Goal: Task Accomplishment & Management: Use online tool/utility

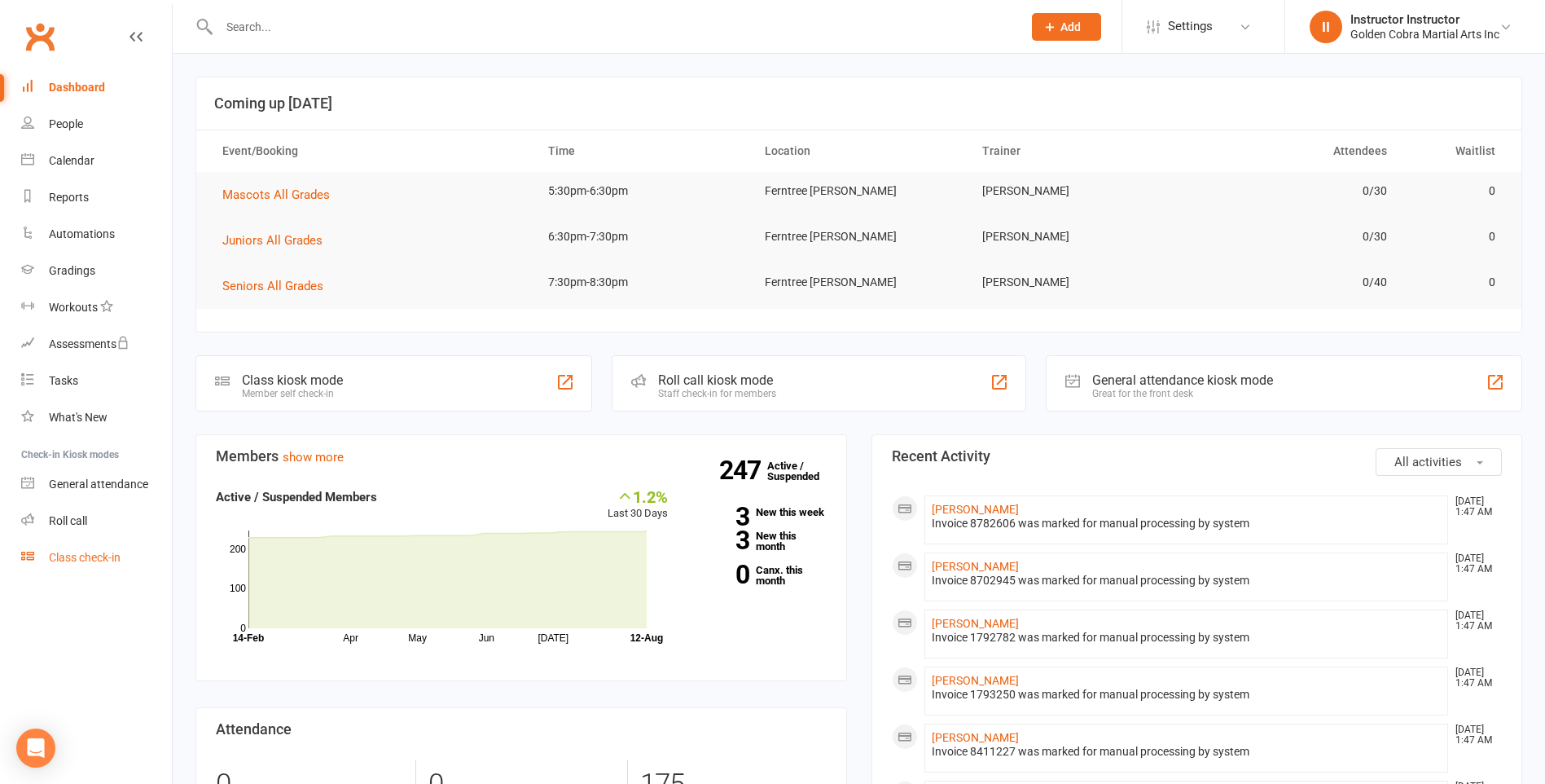
click at [63, 557] on div "Class check-in" at bounding box center [85, 557] width 72 height 13
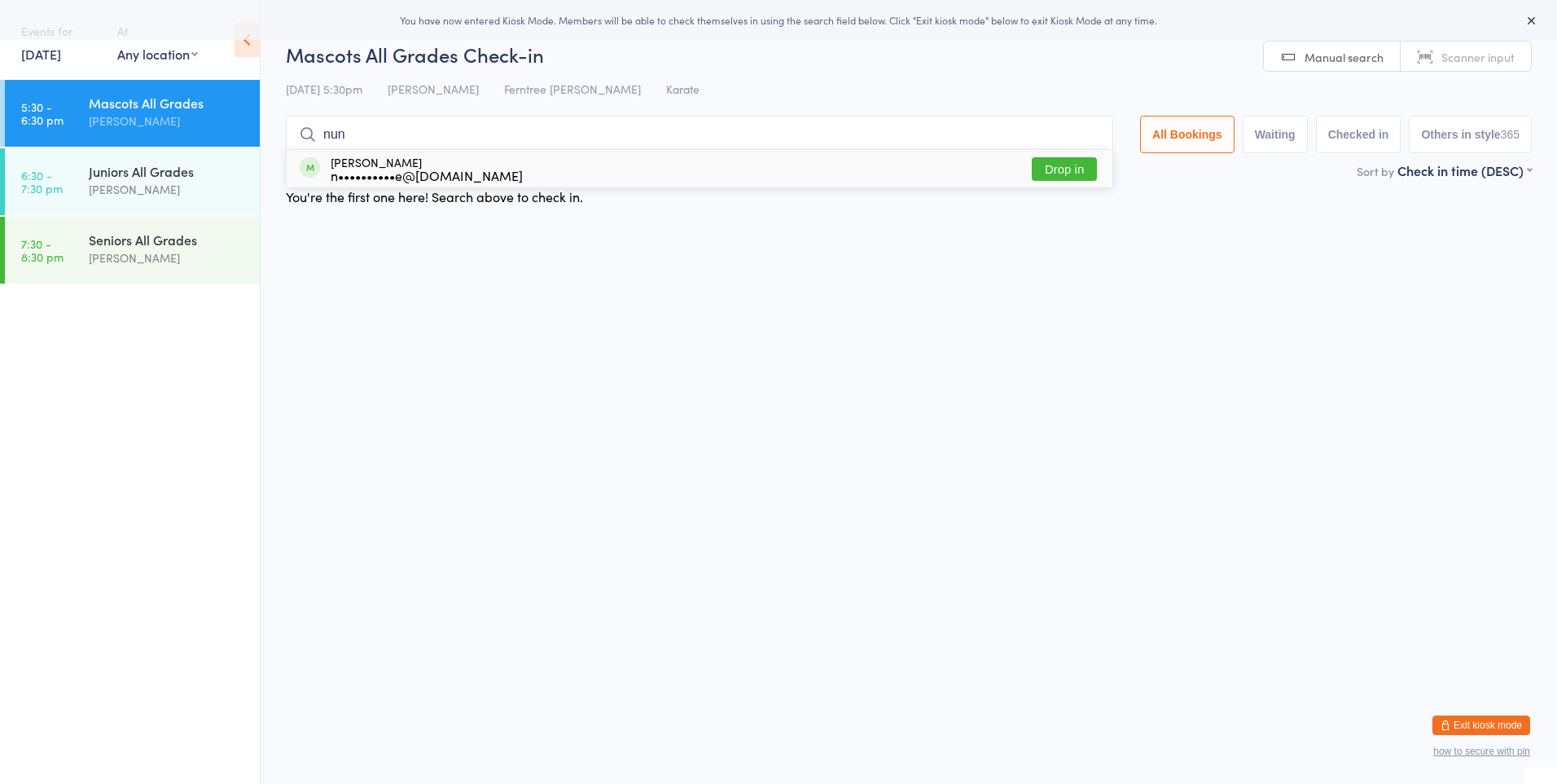
type input "nun"
click at [415, 168] on div "n••••••••••e@[DOMAIN_NAME]" at bounding box center [426, 175] width 192 height 13
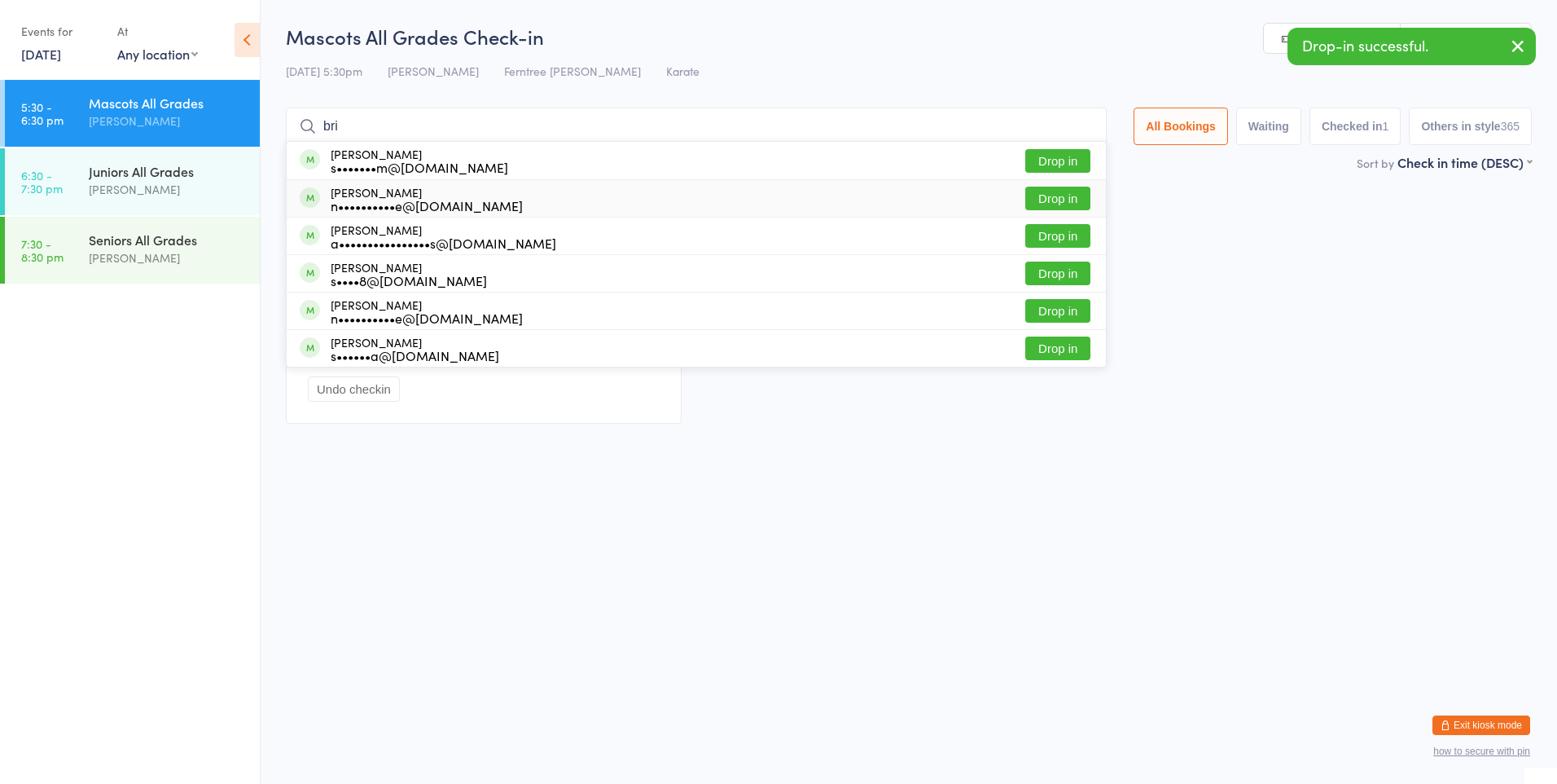
type input "bri"
click at [403, 193] on div "[PERSON_NAME] n••••••••••e@[DOMAIN_NAME]" at bounding box center [426, 199] width 192 height 26
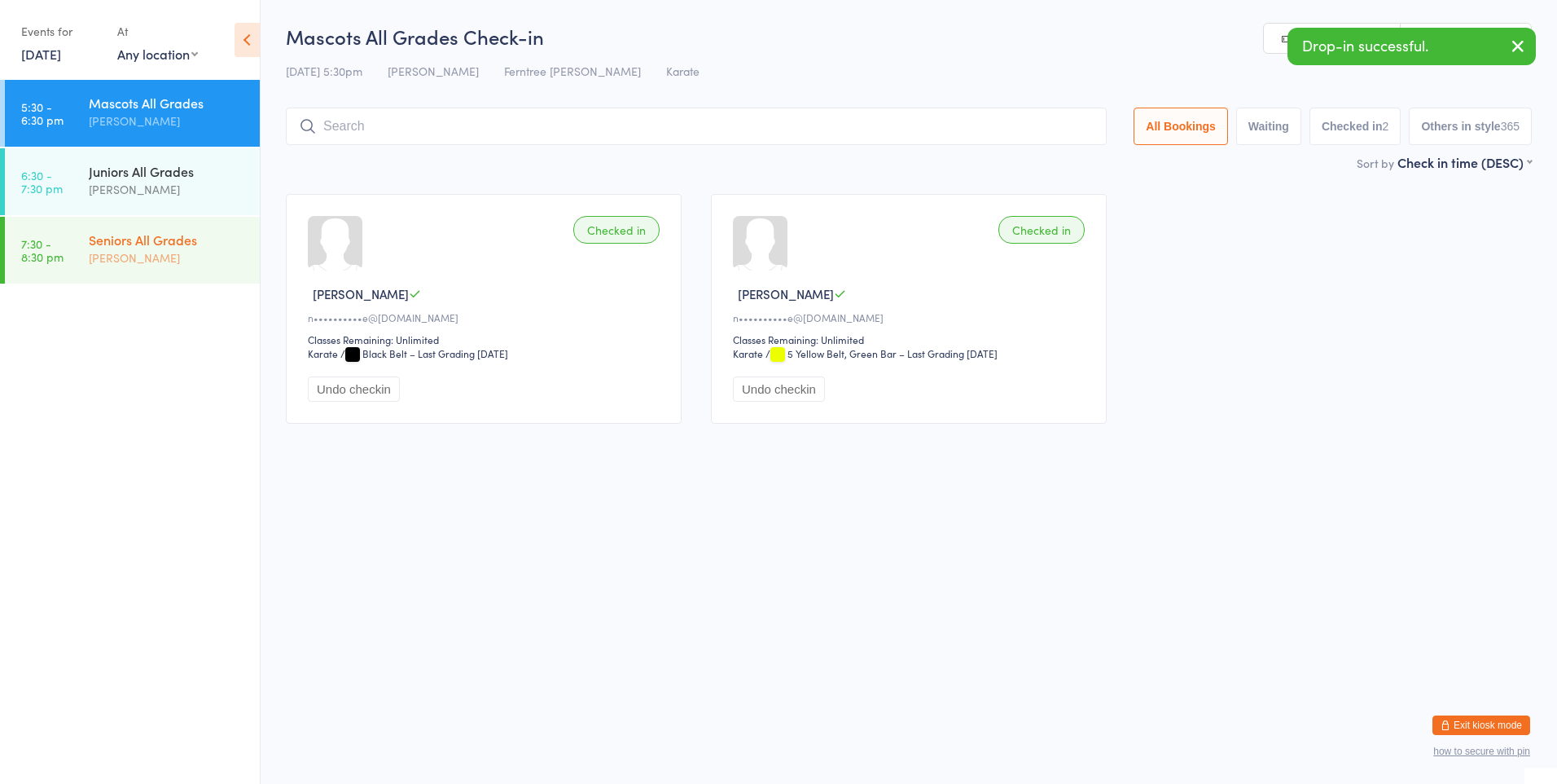
click at [185, 230] on div "Seniors All Grades [PERSON_NAME]" at bounding box center [174, 248] width 171 height 64
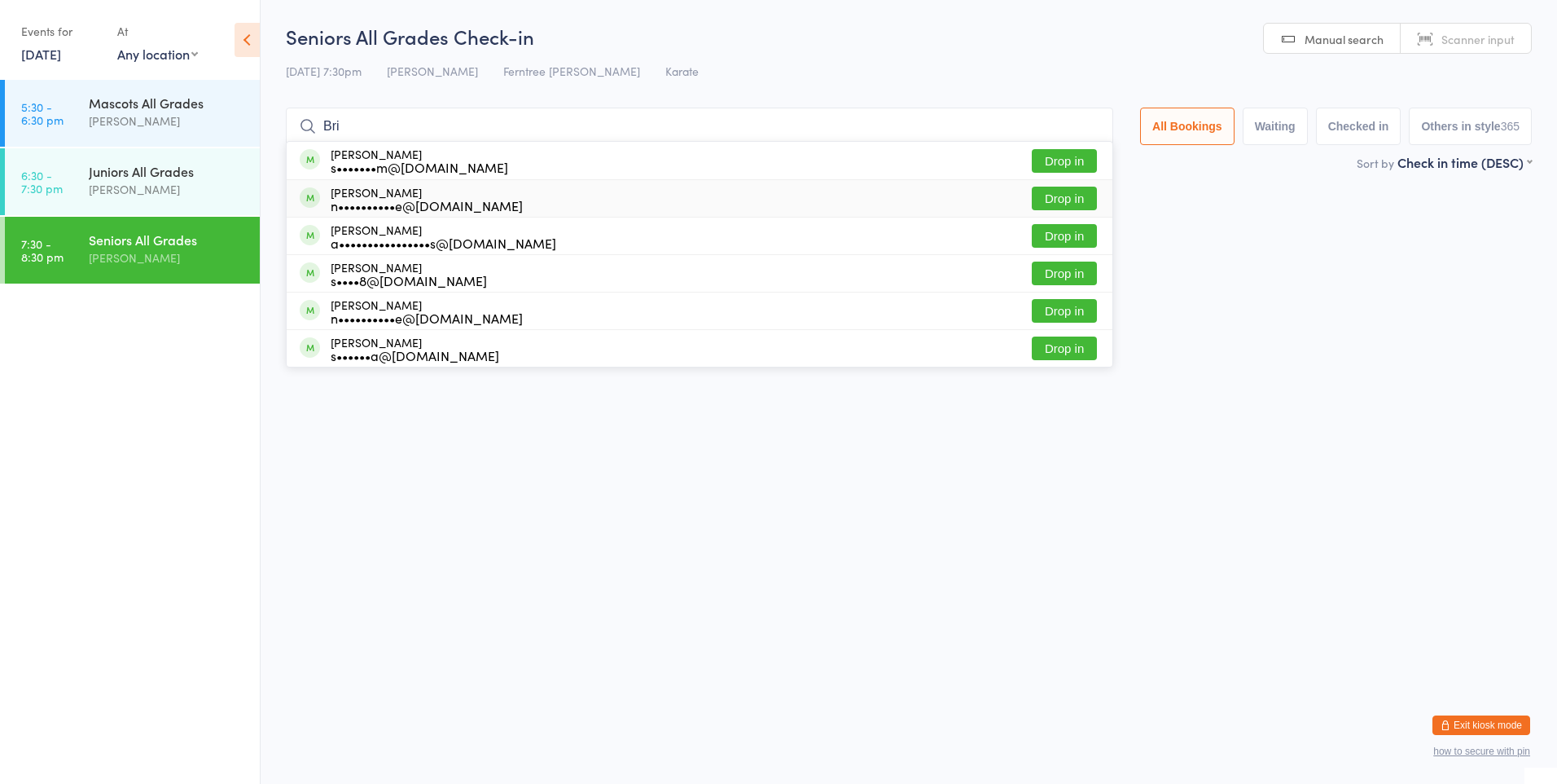
type input "Bri"
click at [383, 204] on div "n••••••••••e@[DOMAIN_NAME]" at bounding box center [426, 205] width 192 height 13
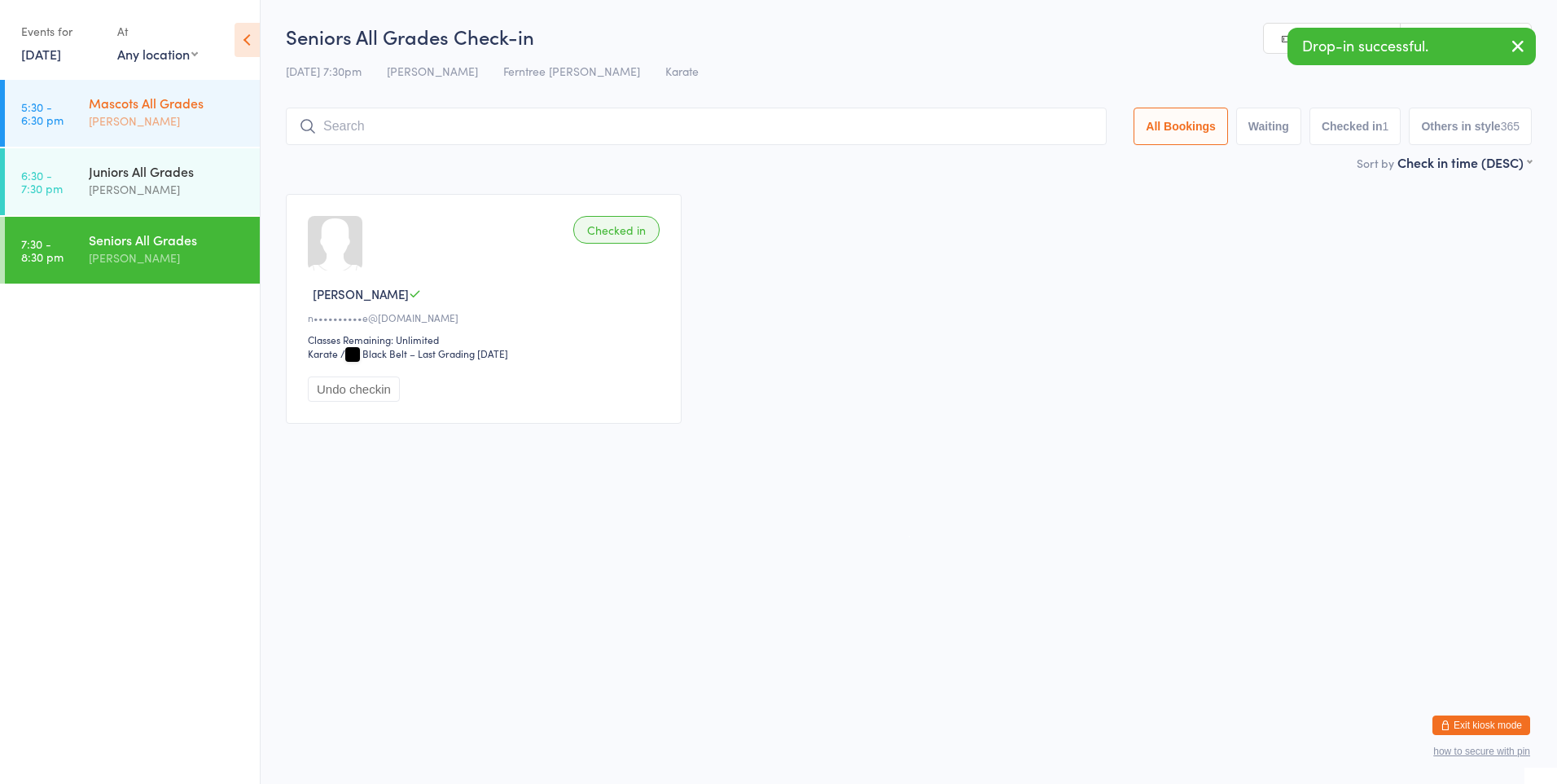
click at [165, 110] on div "Mascots All Grades" at bounding box center [167, 102] width 157 height 17
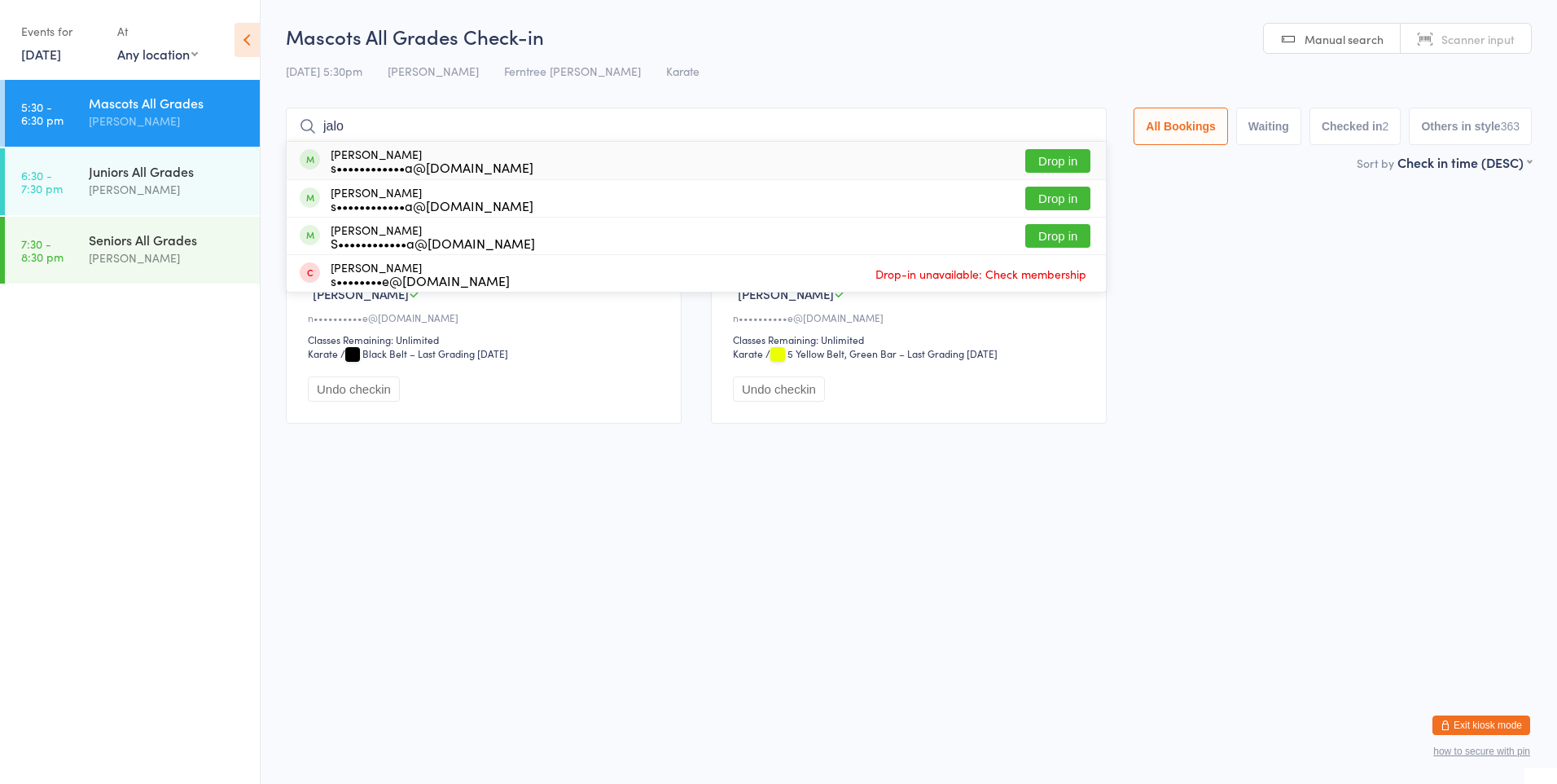
type input "jalo"
click at [1032, 164] on button "Drop in" at bounding box center [1057, 161] width 65 height 24
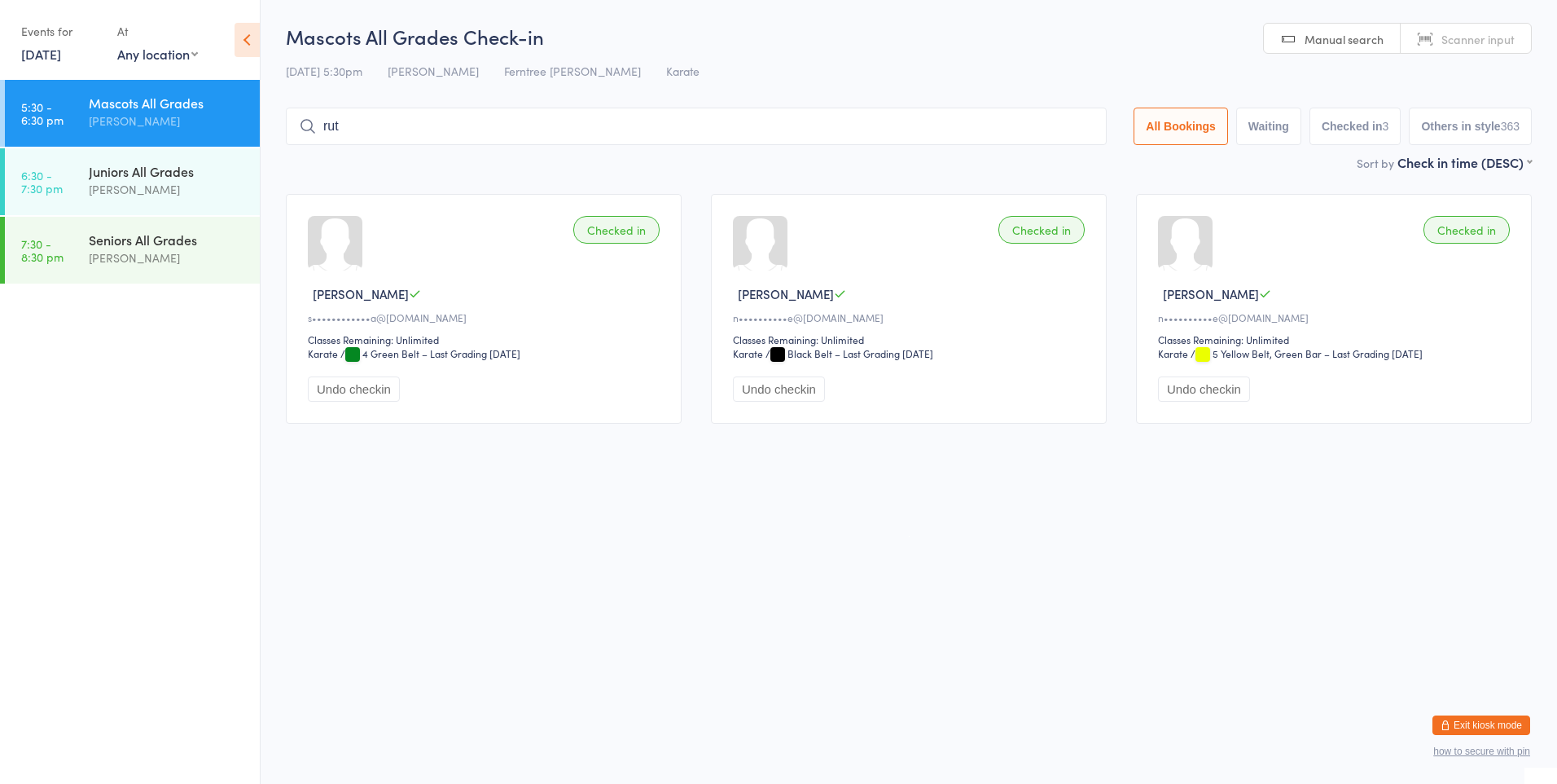
type input "[PERSON_NAME]"
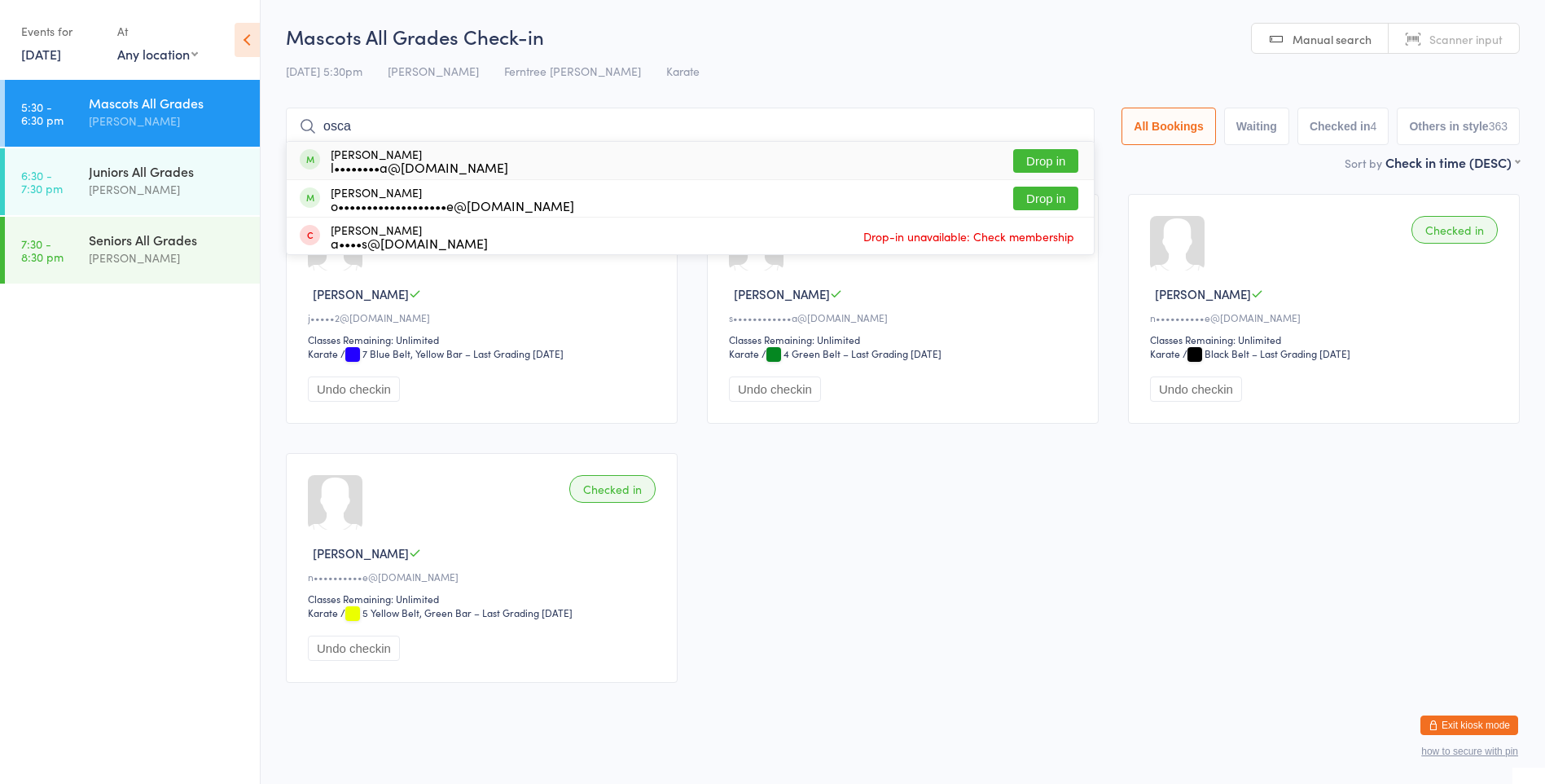
type input "osca"
click at [1051, 167] on button "Drop in" at bounding box center [1045, 161] width 65 height 24
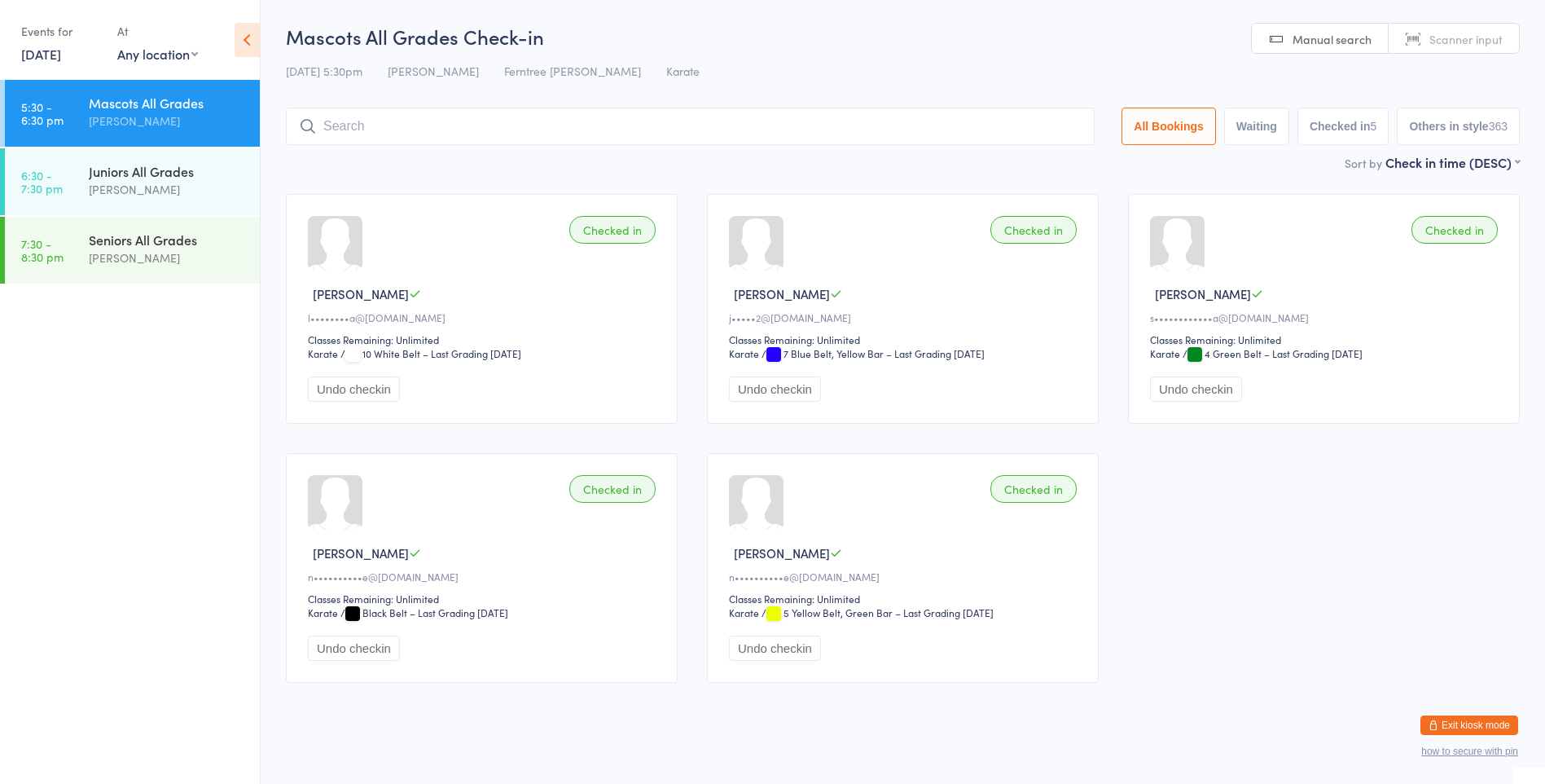
click at [432, 130] on input "search" at bounding box center [690, 126] width 809 height 38
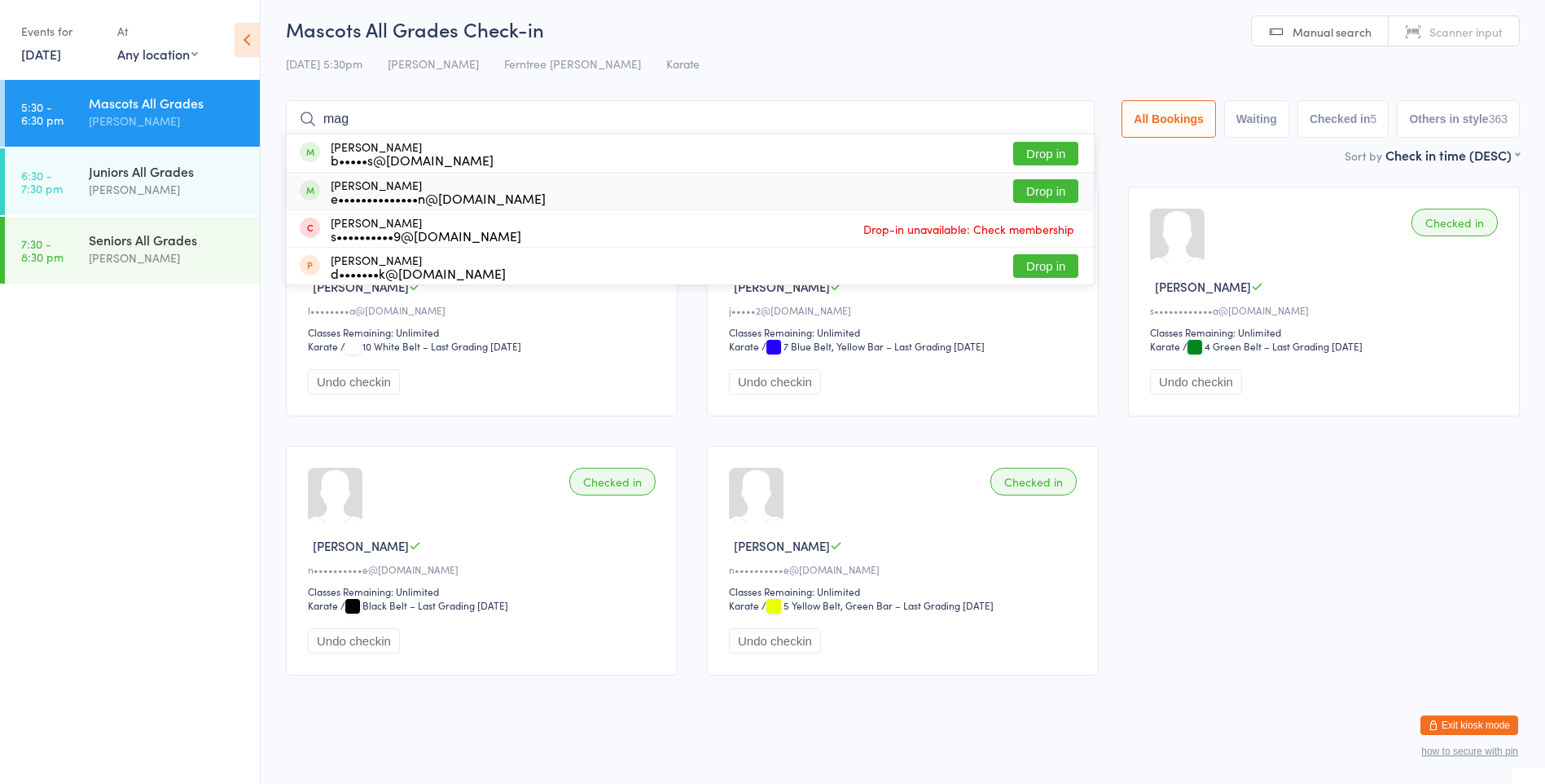
type input "mag"
click at [1035, 185] on button "Drop in" at bounding box center [1045, 191] width 65 height 24
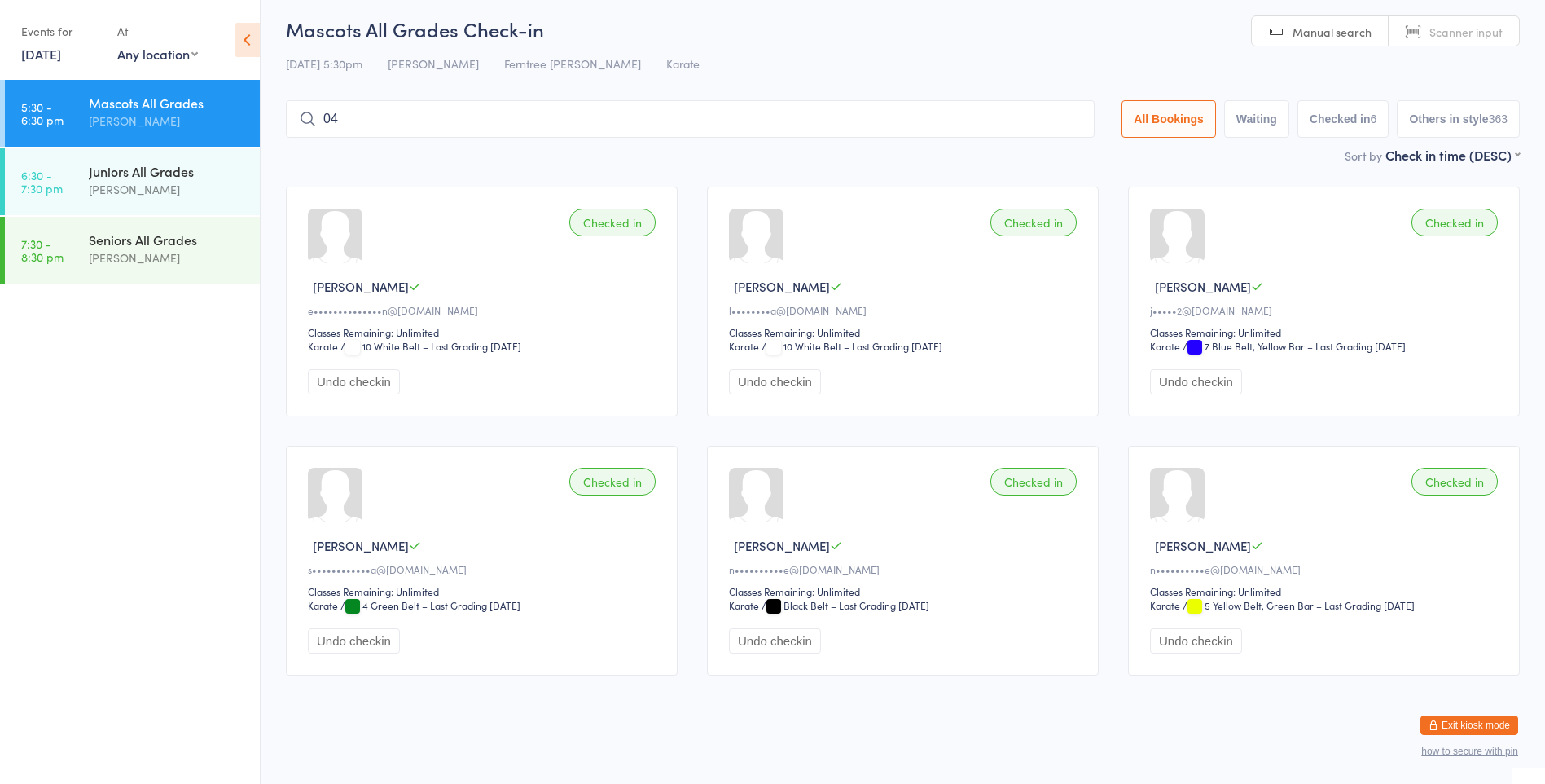
type input "0"
type input "[PERSON_NAME]"
click at [1067, 117] on input "[PERSON_NAME]" at bounding box center [690, 119] width 809 height 38
type input "[PERSON_NAME]"
click at [1067, 119] on input "[PERSON_NAME]" at bounding box center [690, 119] width 809 height 38
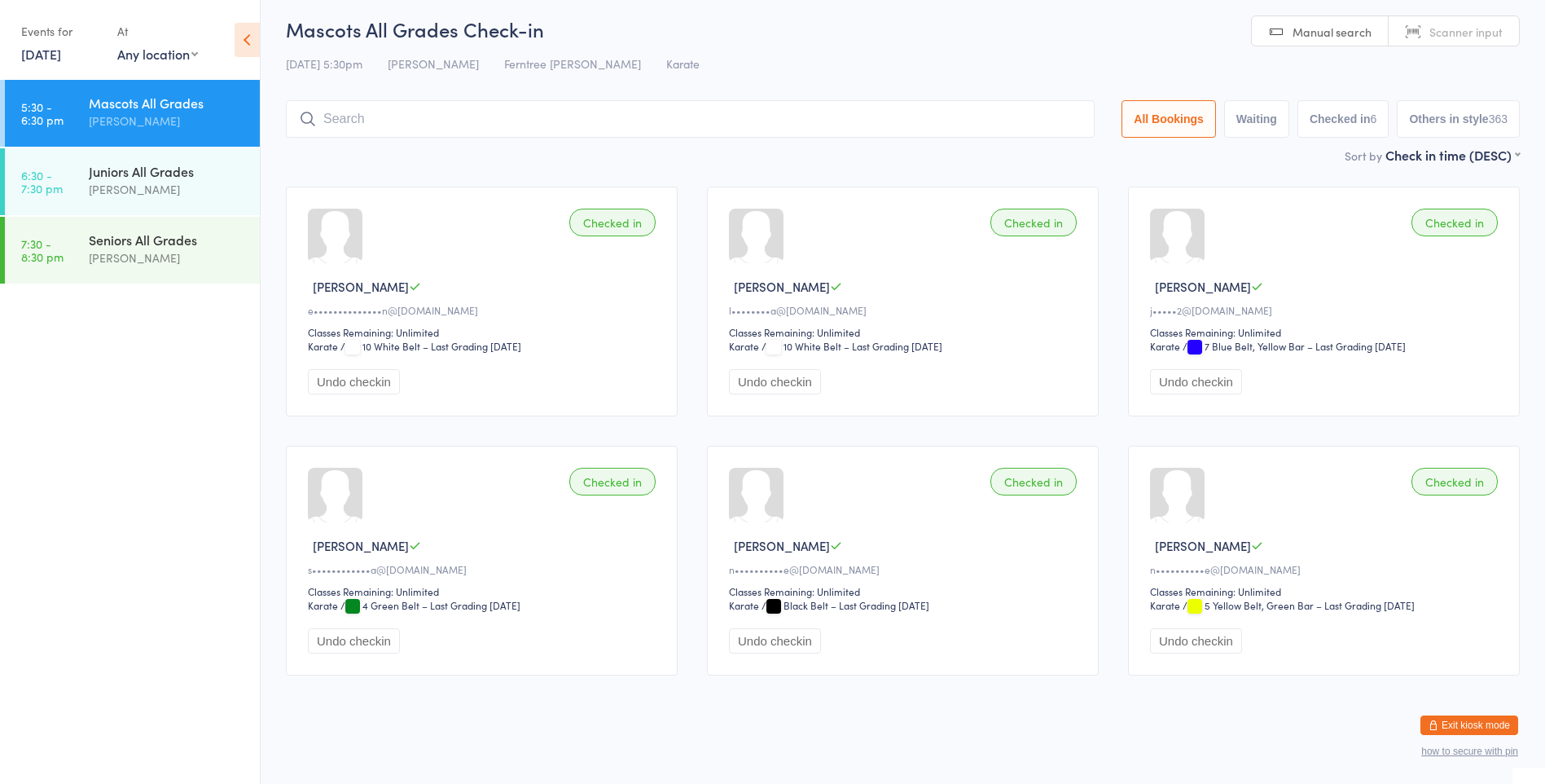
click at [182, 91] on div "Mascots All Grades [PERSON_NAME]" at bounding box center [174, 112] width 171 height 64
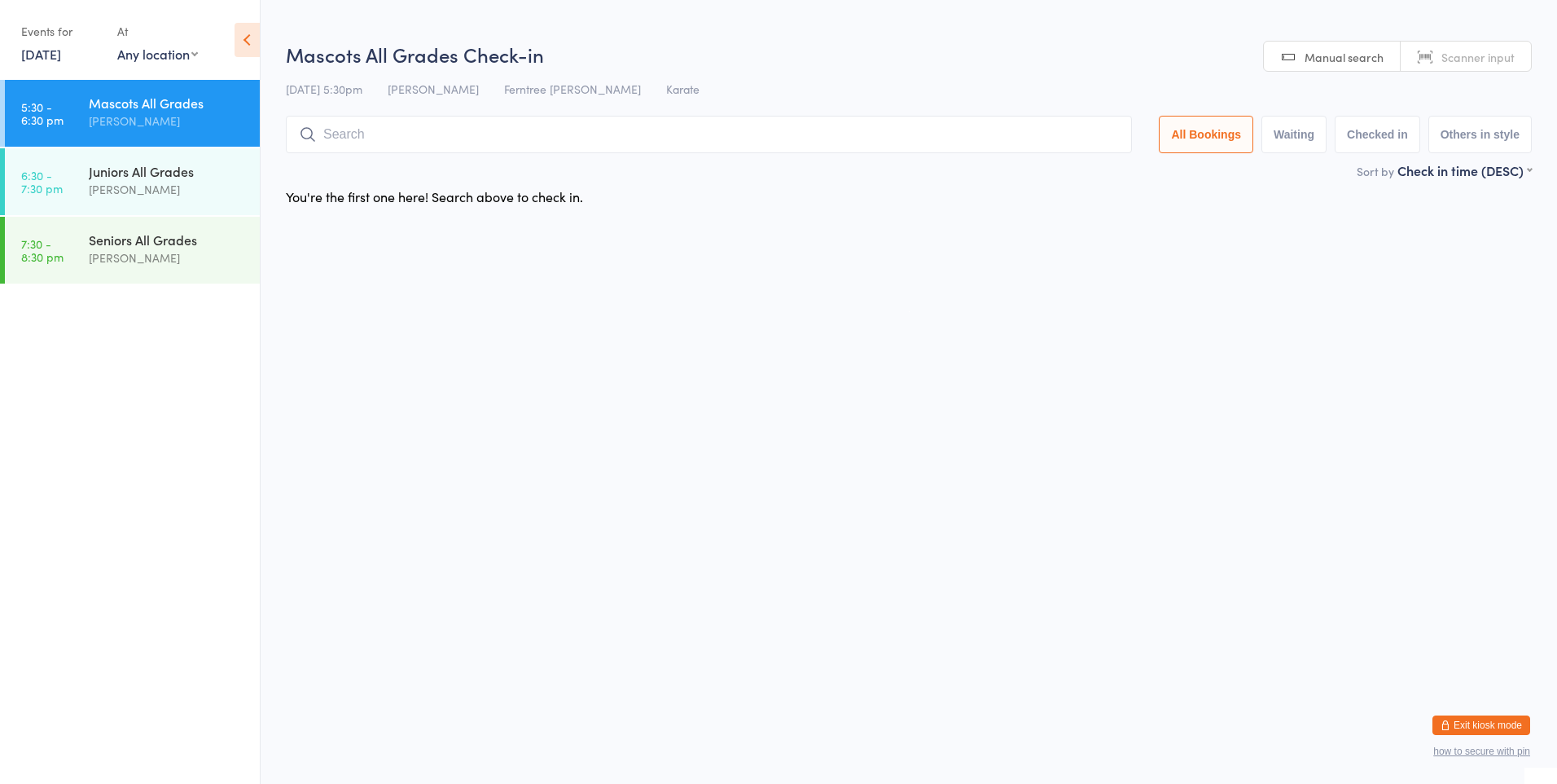
click at [168, 110] on div "Mascots All Grades" at bounding box center [167, 102] width 157 height 17
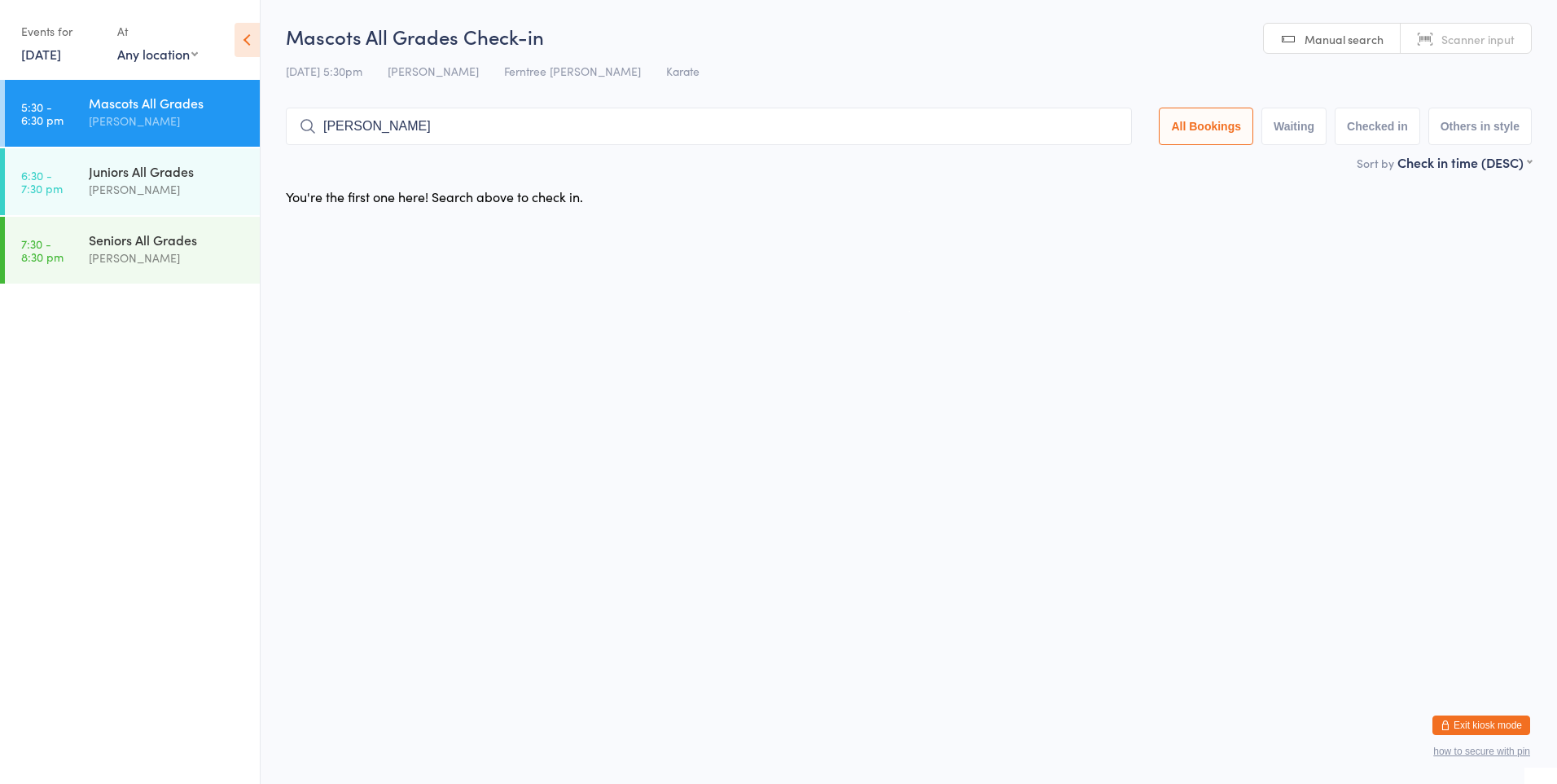
click at [409, 124] on input "[PERSON_NAME]" at bounding box center [709, 126] width 847 height 38
type input "L"
click at [140, 174] on div "Juniors All Grades" at bounding box center [167, 170] width 157 height 17
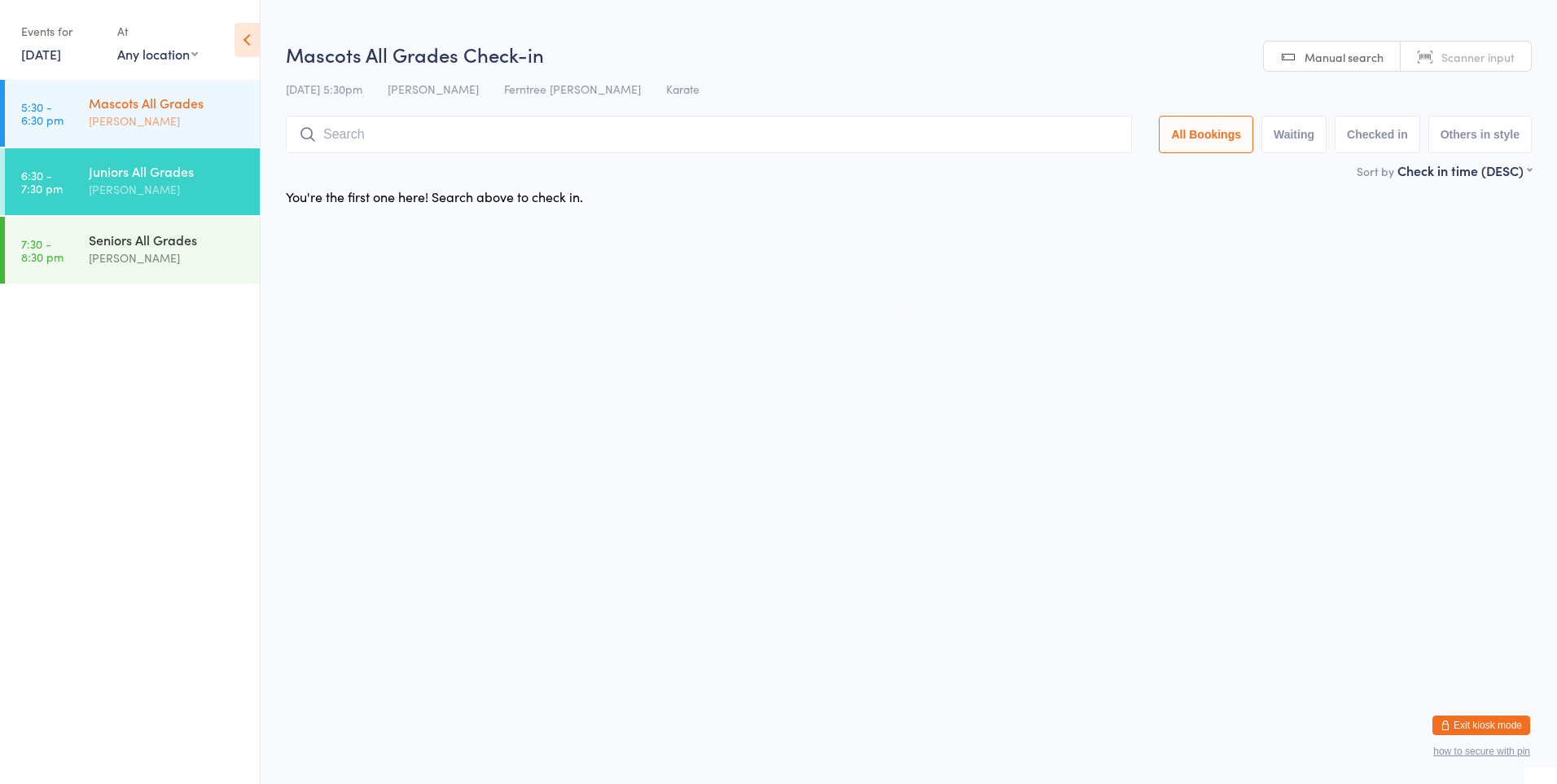
click at [155, 116] on div "[PERSON_NAME]" at bounding box center [167, 121] width 157 height 18
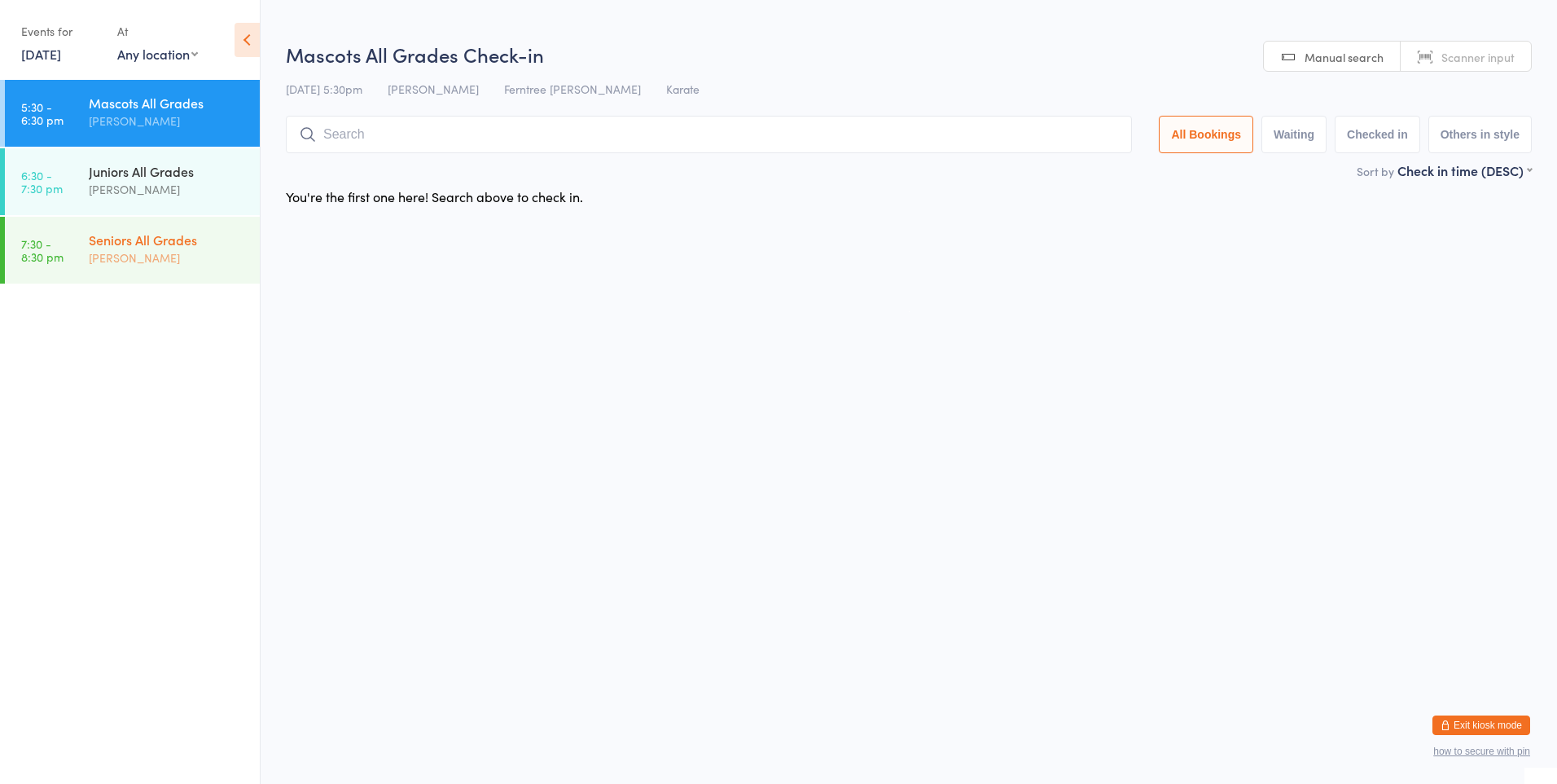
click at [162, 245] on div "Seniors All Grades" at bounding box center [167, 239] width 157 height 17
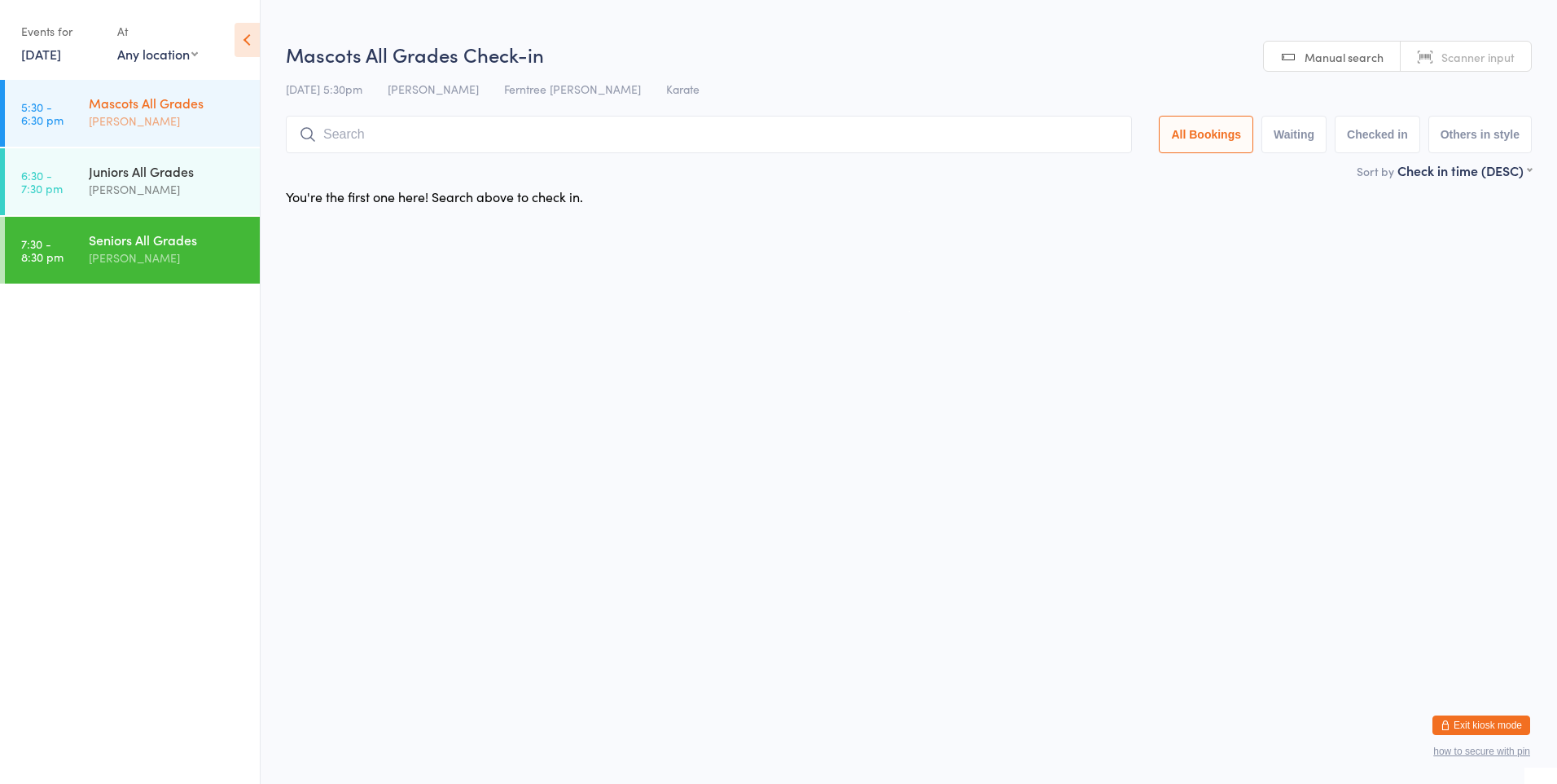
click at [134, 112] on div "[PERSON_NAME]" at bounding box center [167, 121] width 157 height 18
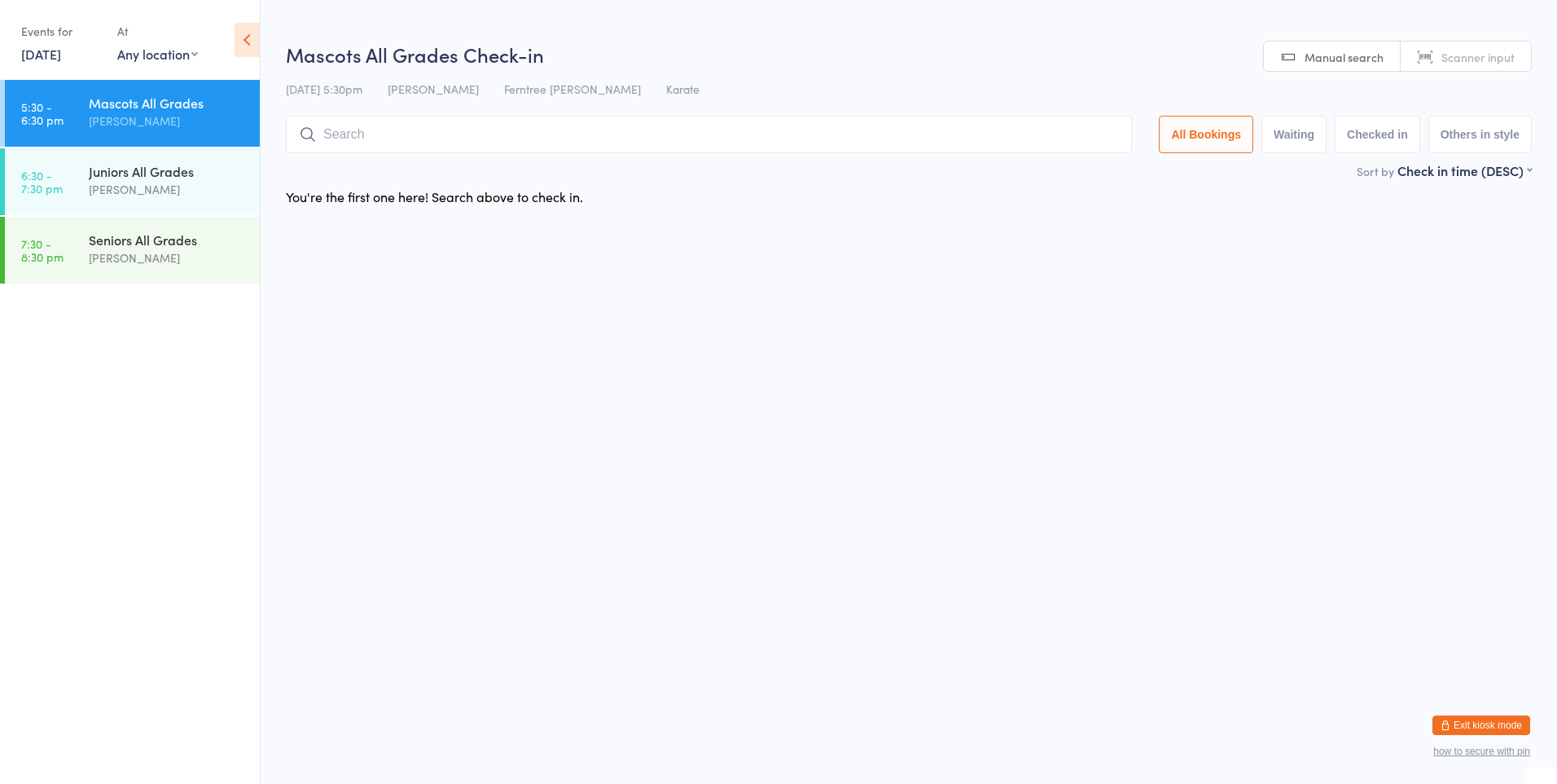
click at [1366, 132] on button "Checked in" at bounding box center [1378, 134] width 86 height 38
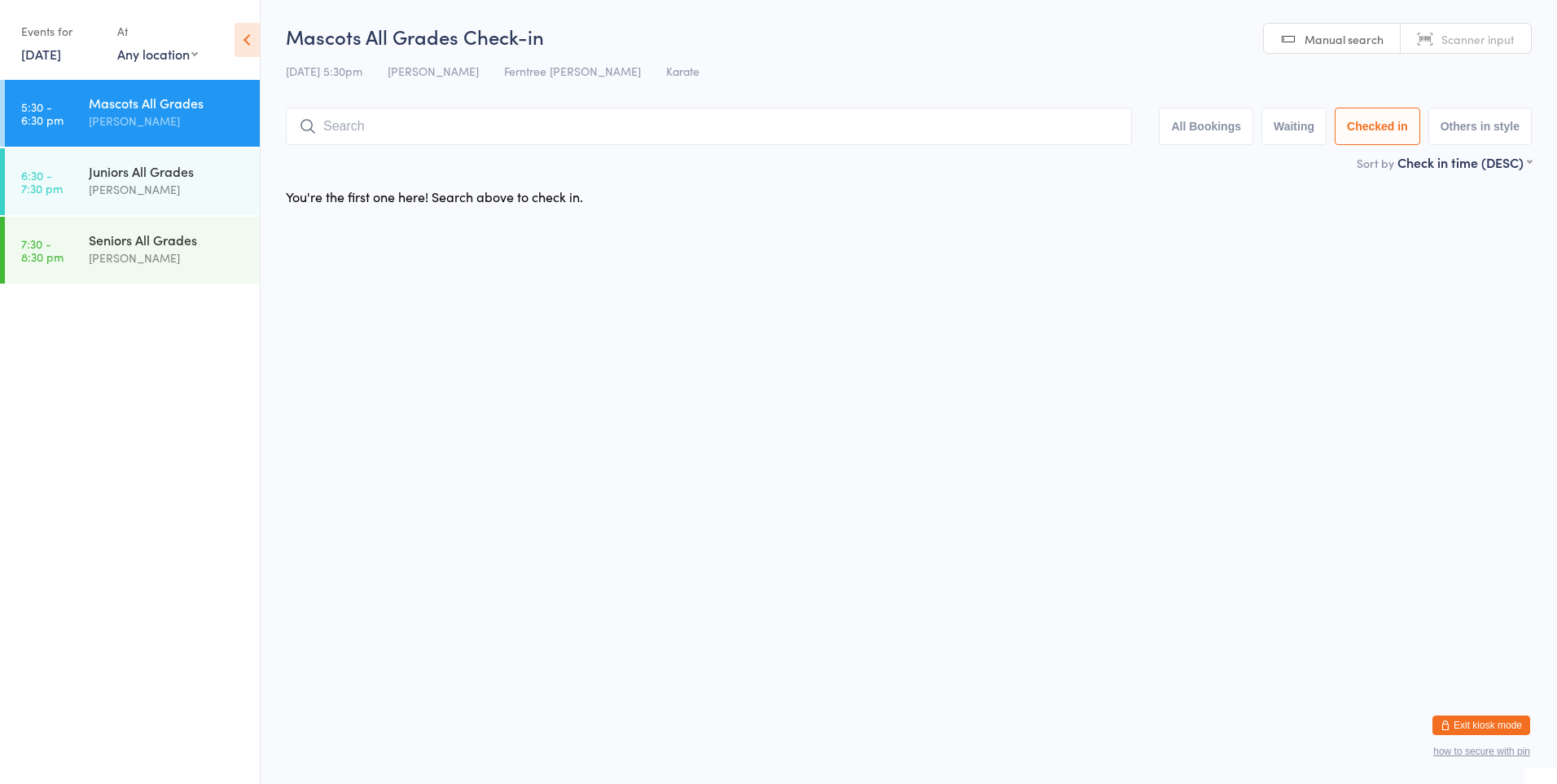
click at [1232, 122] on button "All Bookings" at bounding box center [1206, 126] width 95 height 38
click at [1512, 167] on select "First name (ASC) First name (DESC) Last name (ASC) Last name (DESC) Check in ti…" at bounding box center [1465, 159] width 134 height 14
click at [1294, 239] on html "You have now entered Kiosk Mode. Members will be able to check themselves in us…" at bounding box center [778, 392] width 1557 height 784
click at [375, 133] on input "search" at bounding box center [709, 126] width 847 height 38
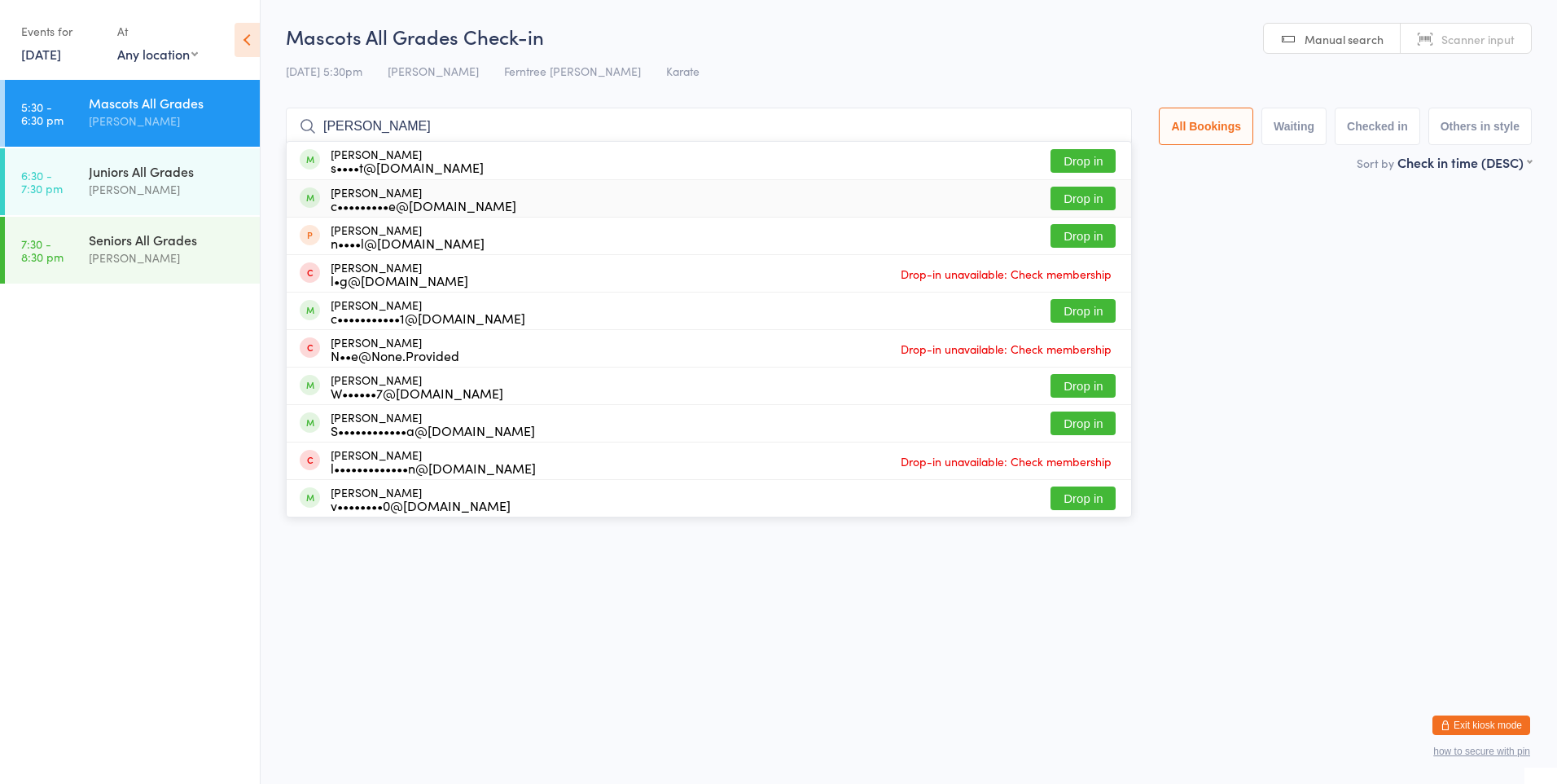
type input "[PERSON_NAME]"
click at [374, 195] on div "[PERSON_NAME] c•••••••••e@[DOMAIN_NAME]" at bounding box center [423, 199] width 186 height 26
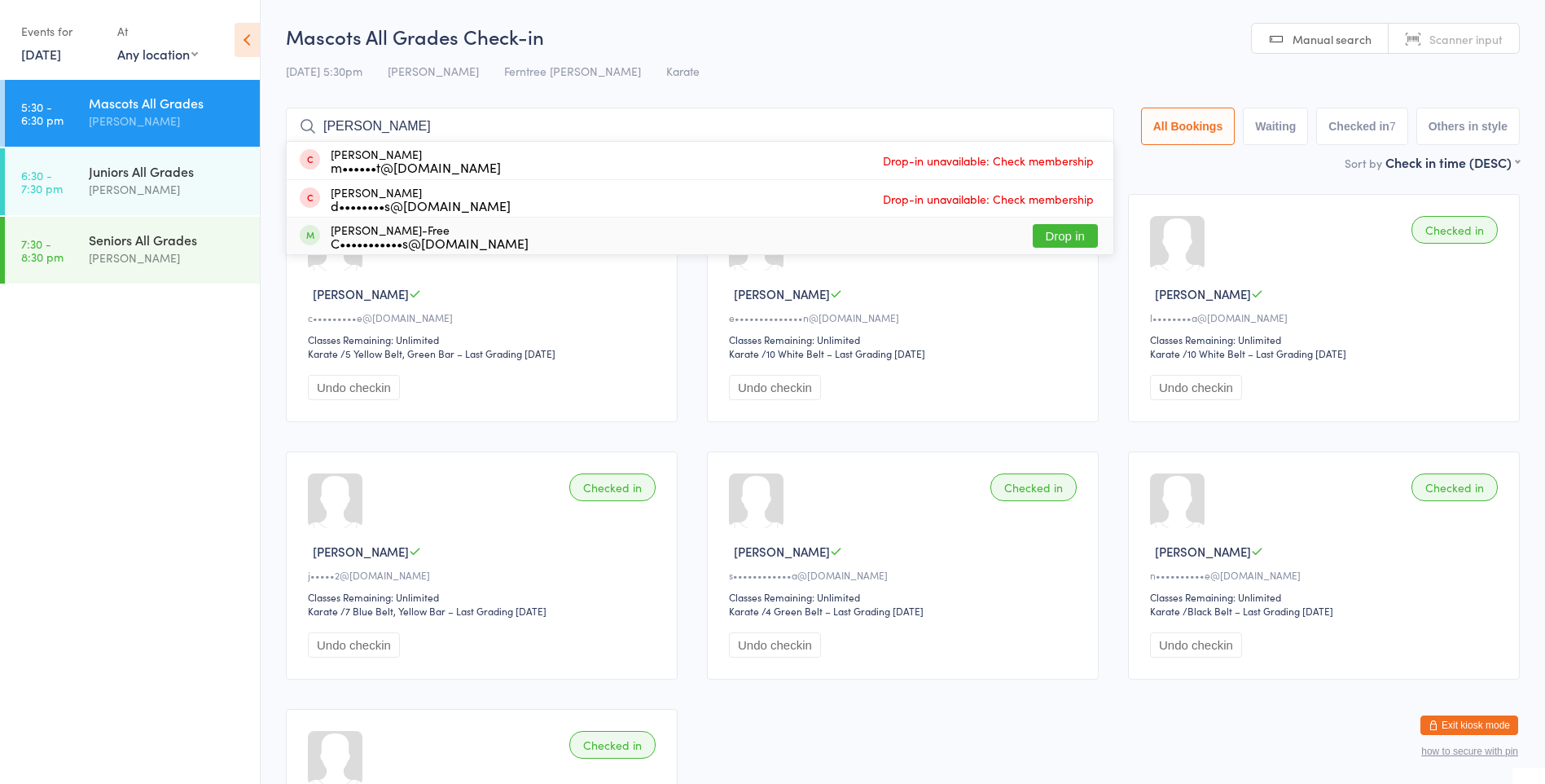
type input "[PERSON_NAME]"
click at [1055, 228] on button "Drop in" at bounding box center [1065, 236] width 65 height 24
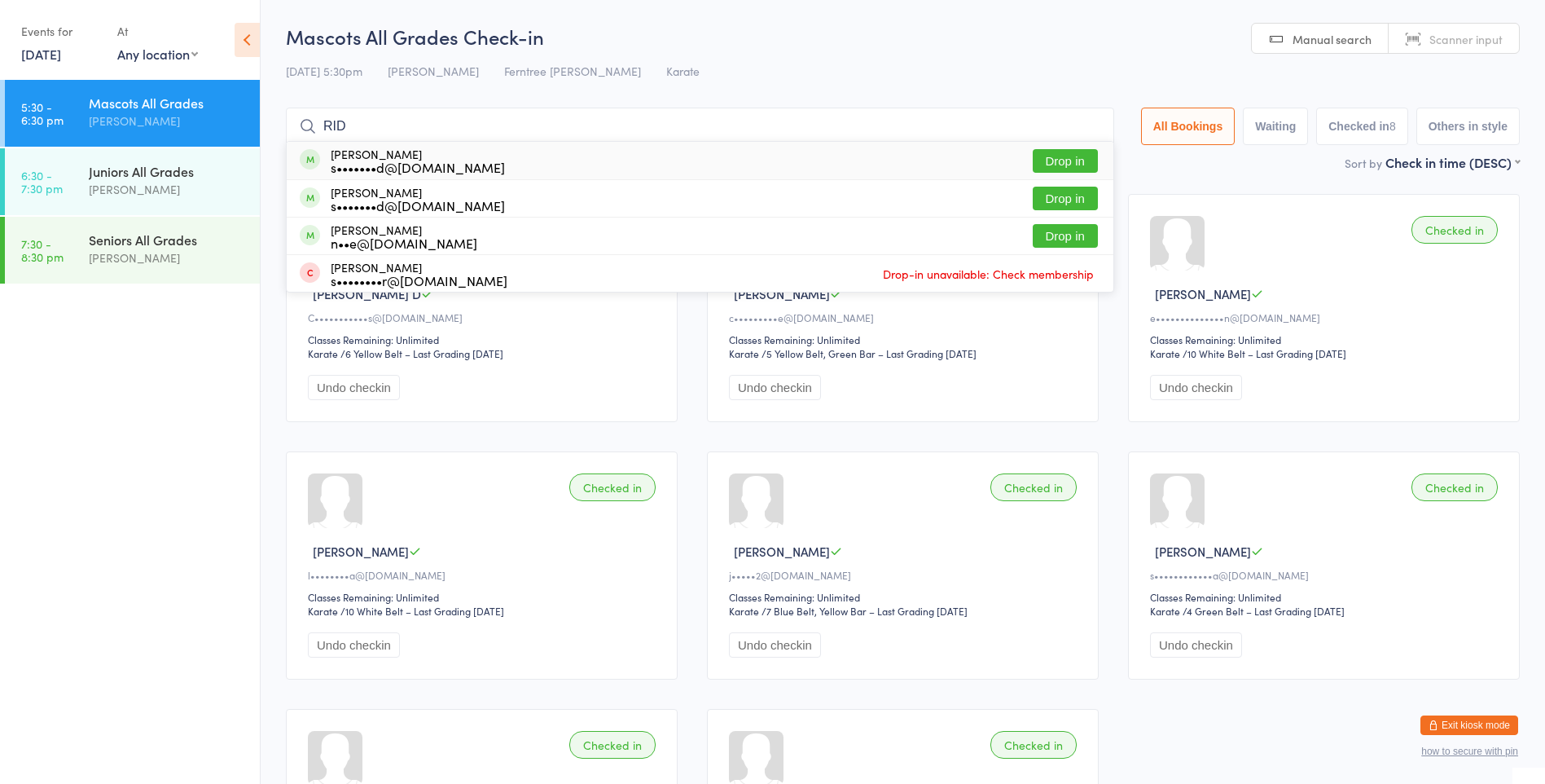
type input "RID"
click at [1039, 156] on button "Drop in" at bounding box center [1065, 161] width 65 height 24
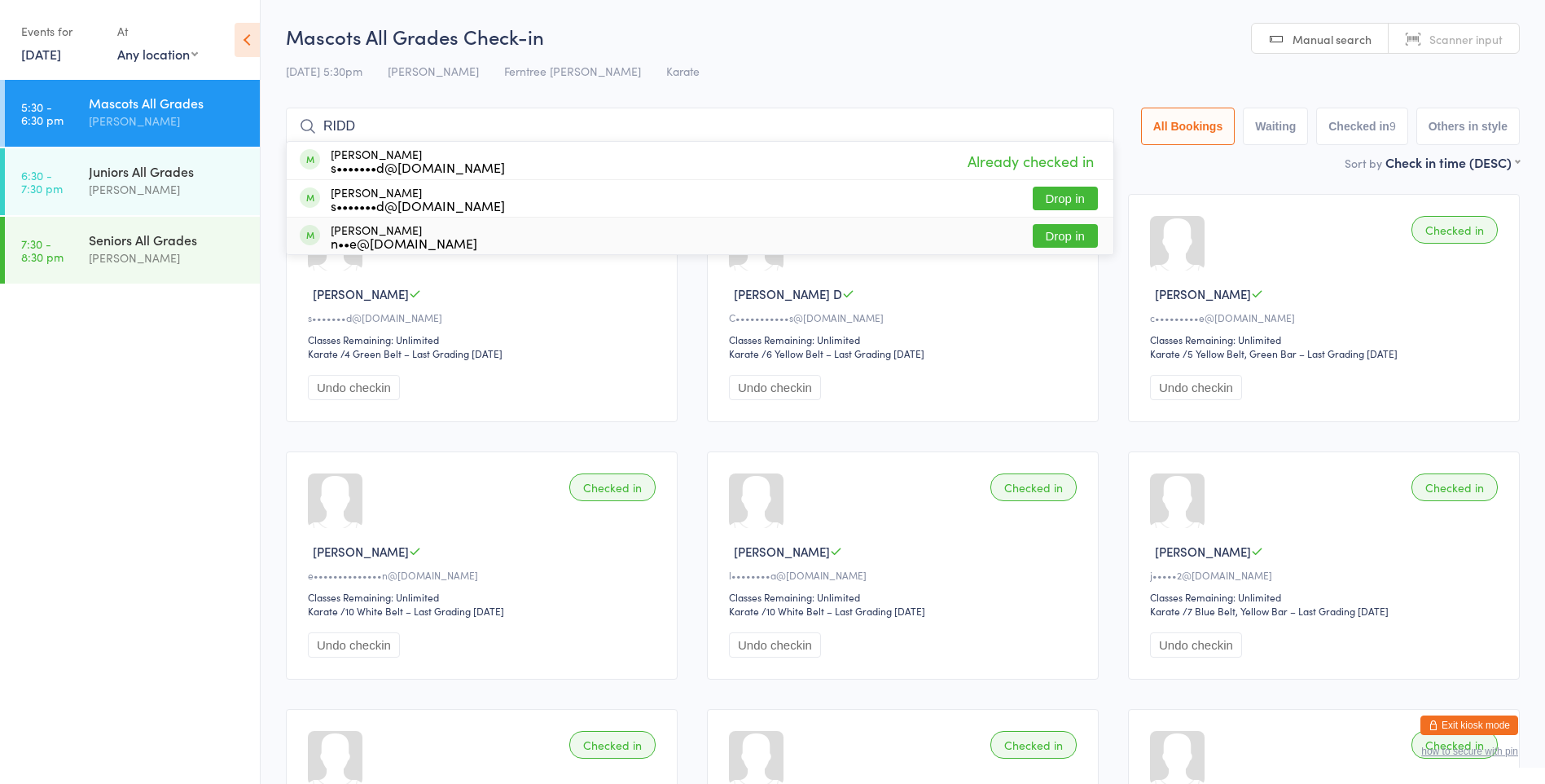
type input "RIDD"
click at [1064, 242] on button "Drop in" at bounding box center [1065, 236] width 65 height 24
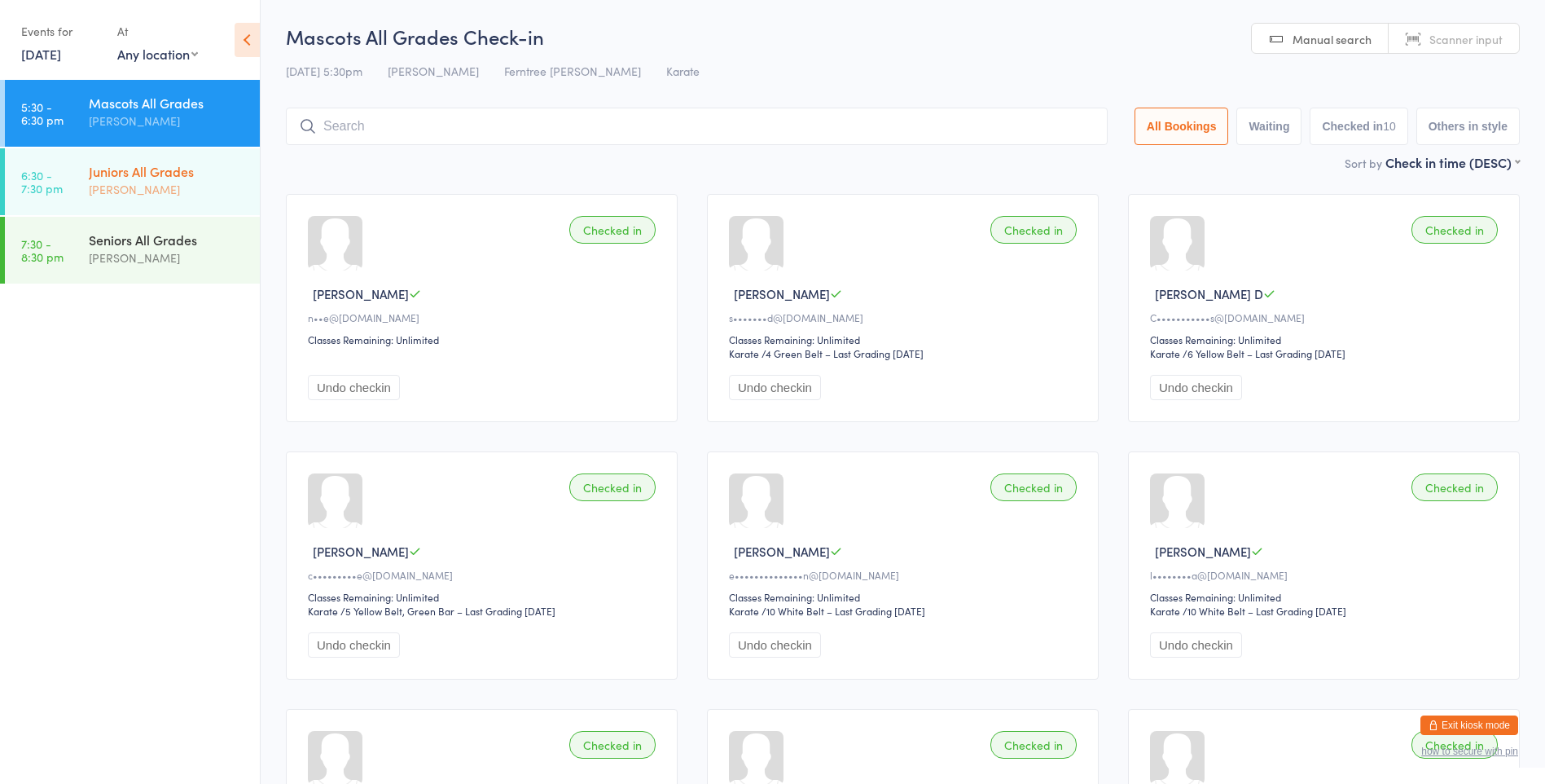
click at [170, 180] on div "[PERSON_NAME]" at bounding box center [167, 190] width 157 height 18
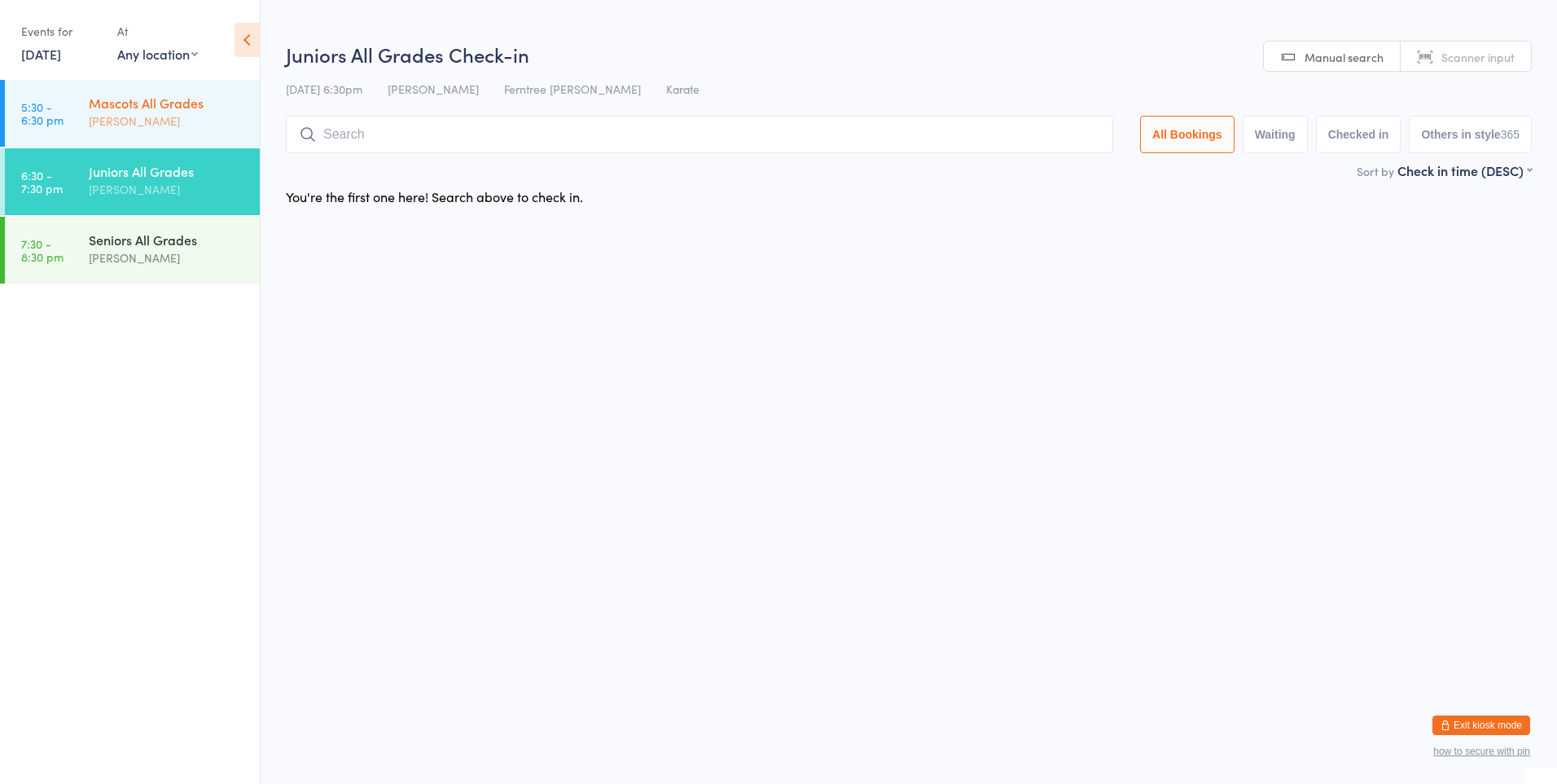
click at [167, 102] on div "Mascots All Grades" at bounding box center [167, 102] width 157 height 17
